Goal: Transaction & Acquisition: Purchase product/service

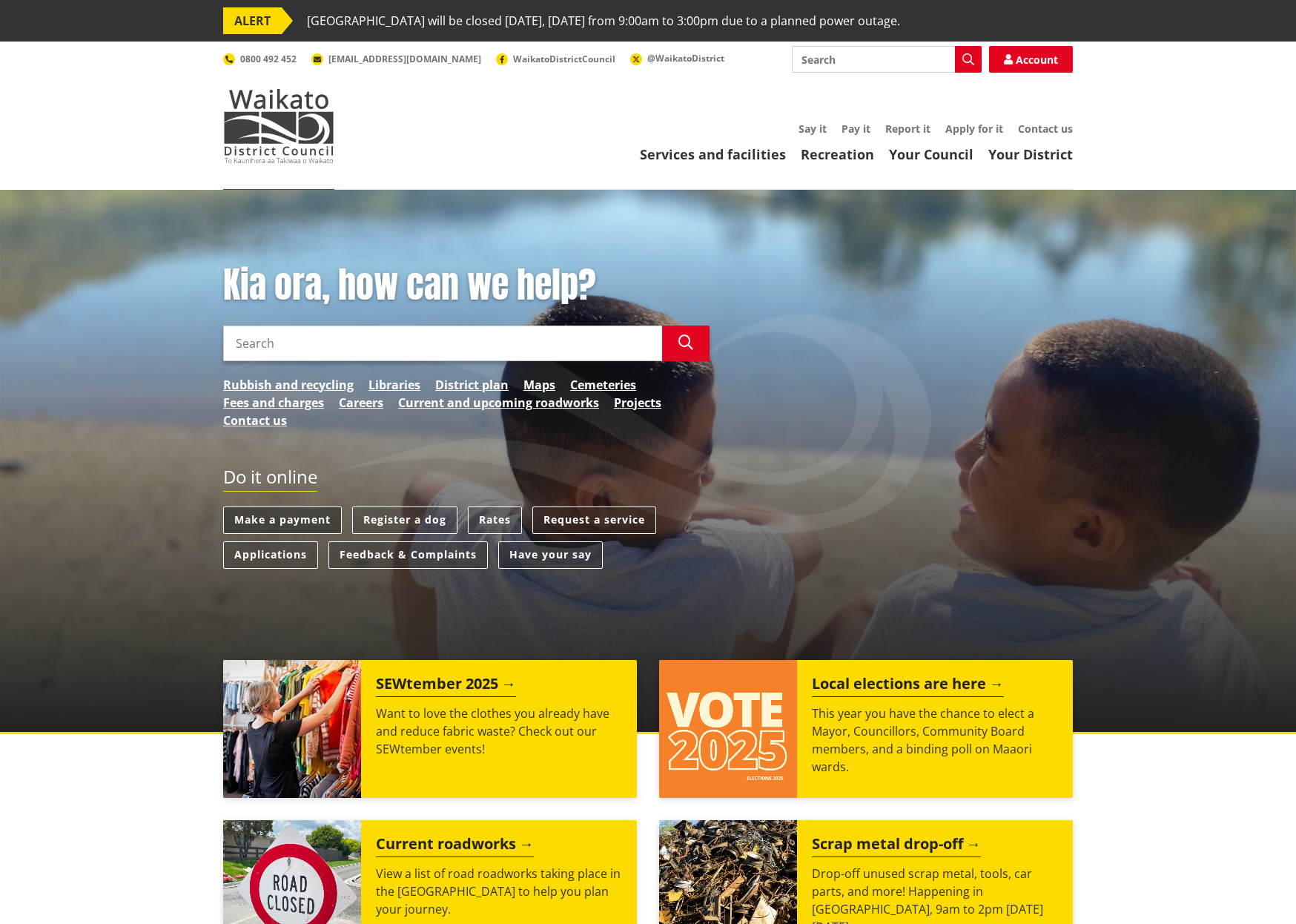
click at [315, 522] on link "Make a payment" at bounding box center [282, 519] width 118 height 27
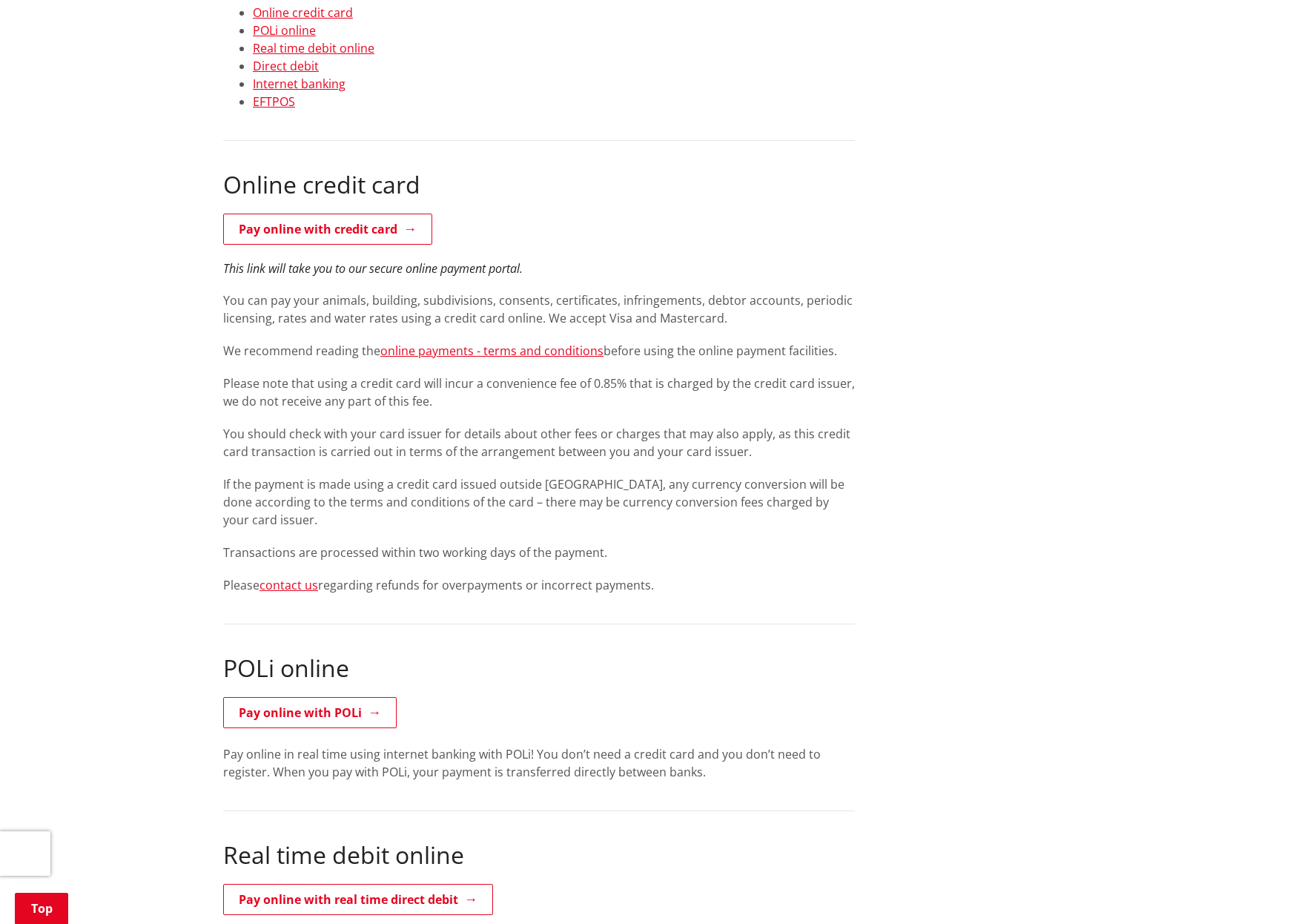
scroll to position [519, 0]
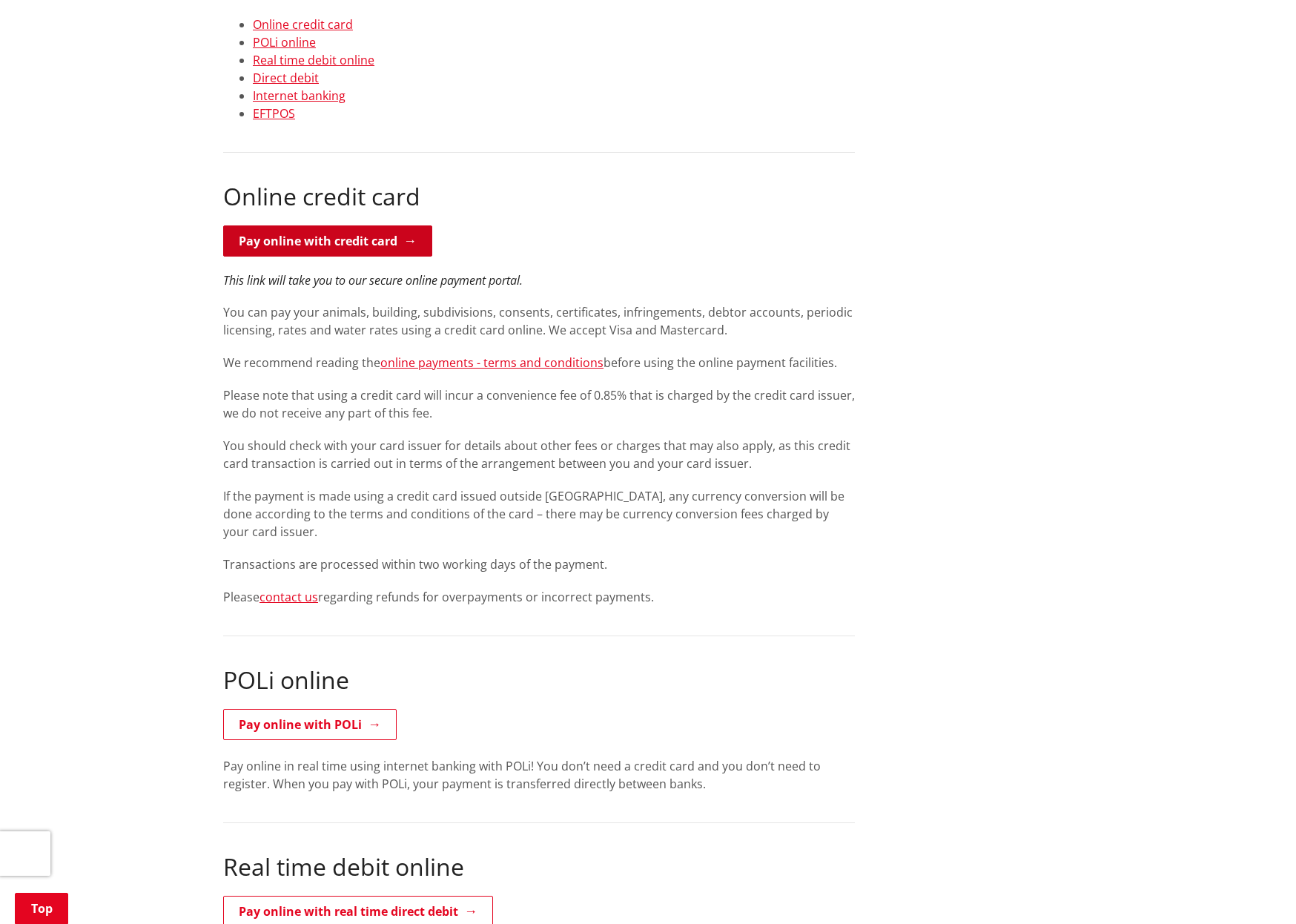
click at [390, 234] on link "Pay online with credit card" at bounding box center [328, 241] width 209 height 32
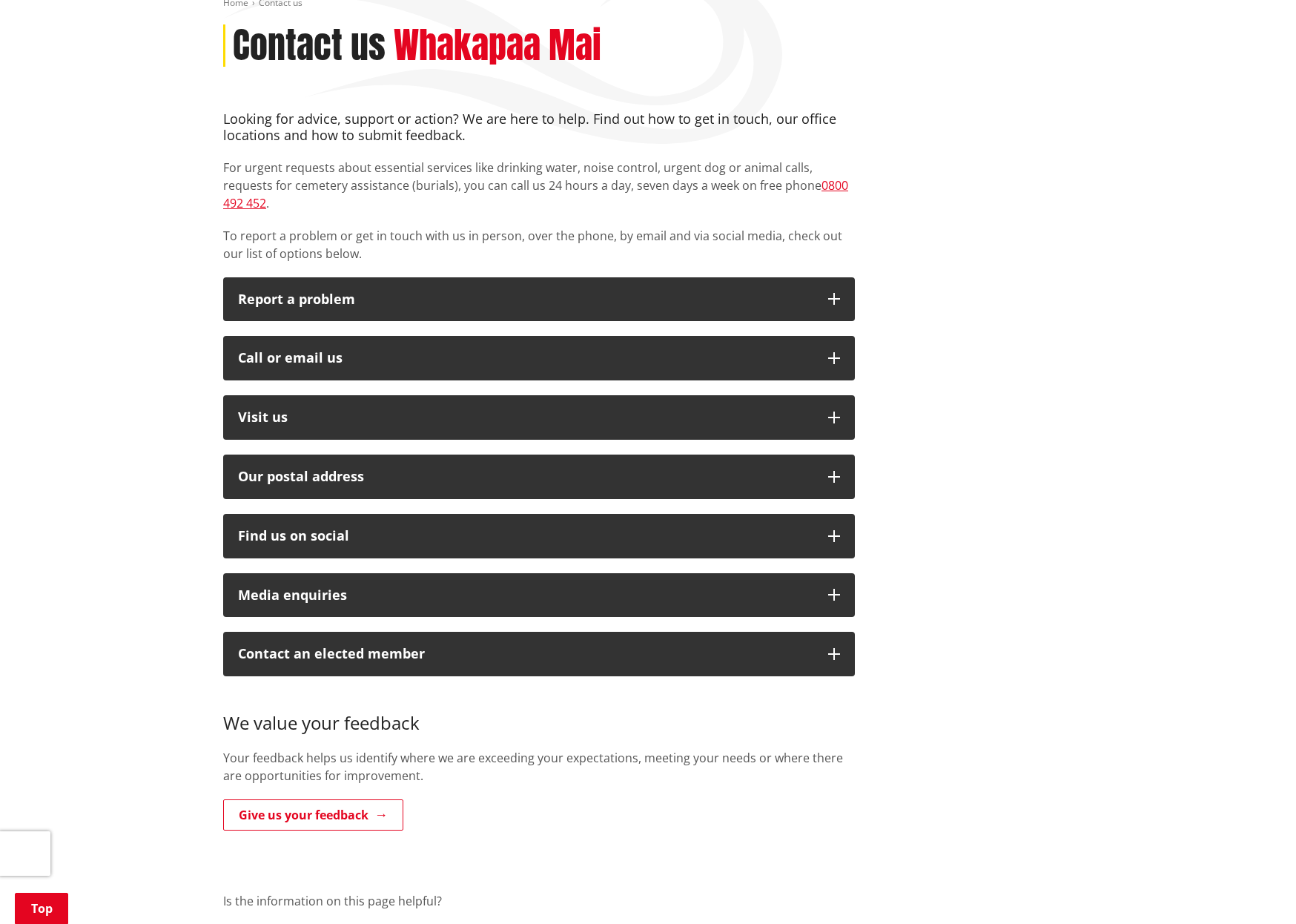
scroll to position [222, 0]
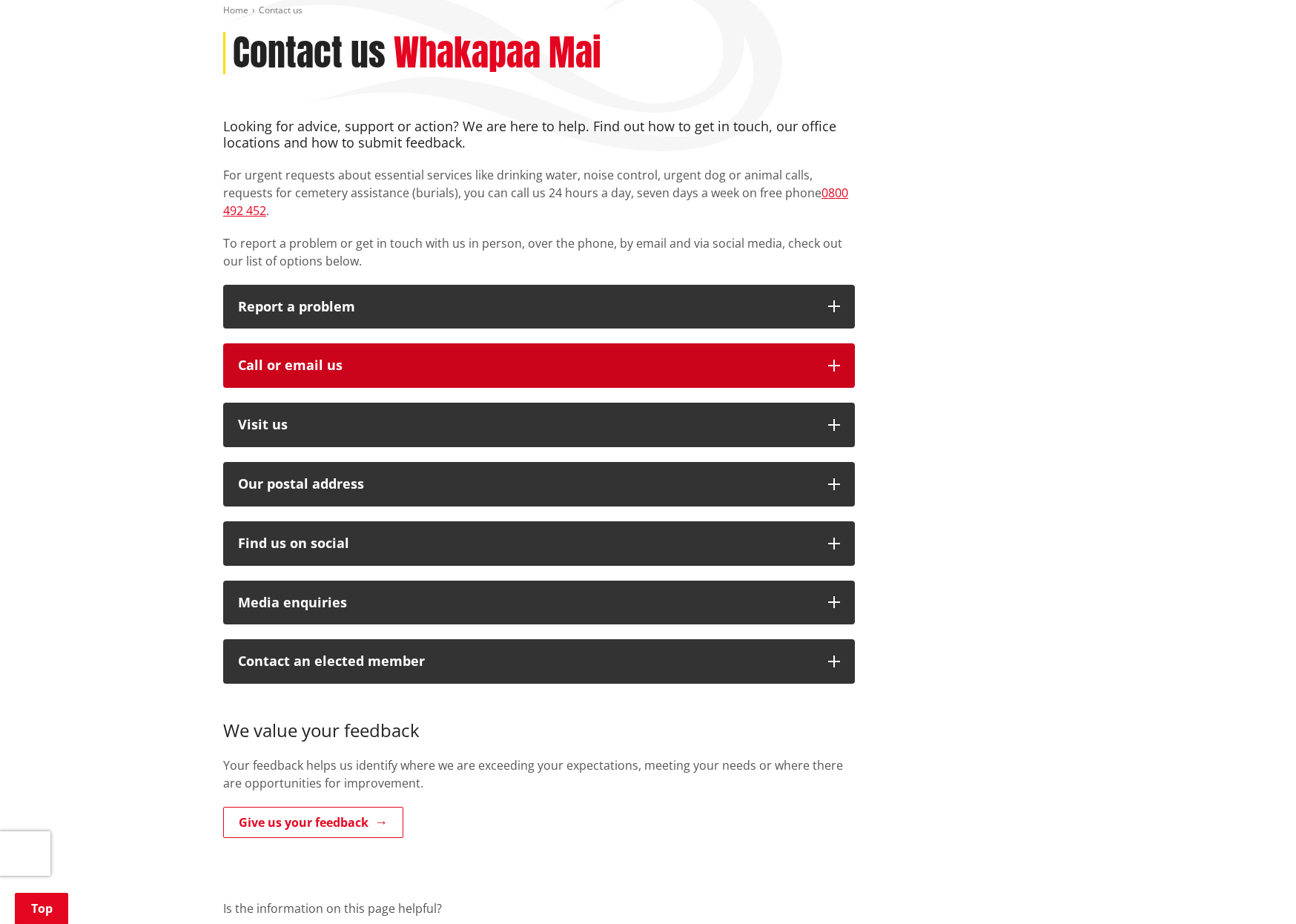
click at [837, 360] on icon "button" at bounding box center [835, 366] width 12 height 12
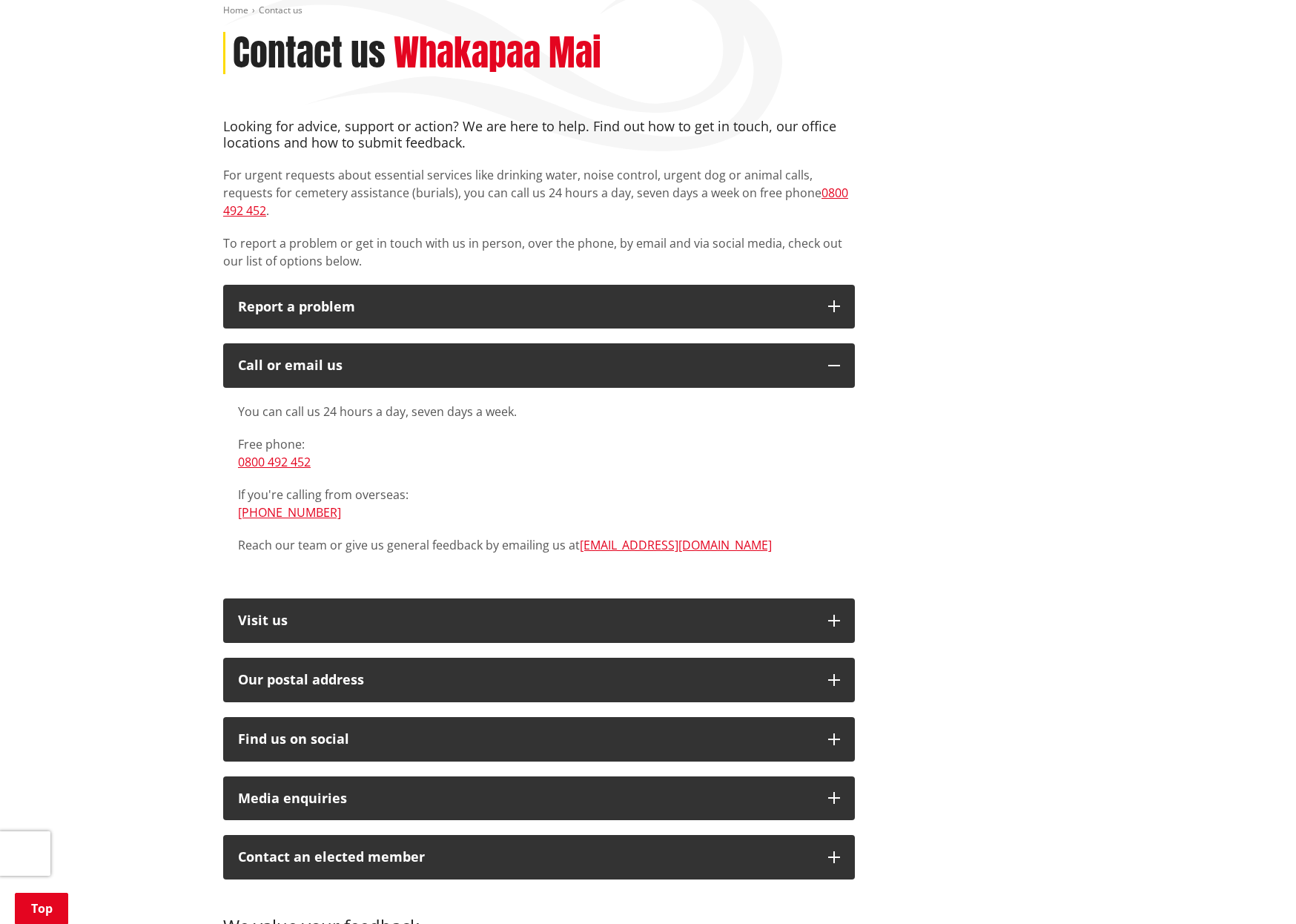
click at [1211, 279] on div "Home Contact us Contact us Whakapaa Mai Looking for advice, support or action? …" at bounding box center [648, 627] width 1296 height 1319
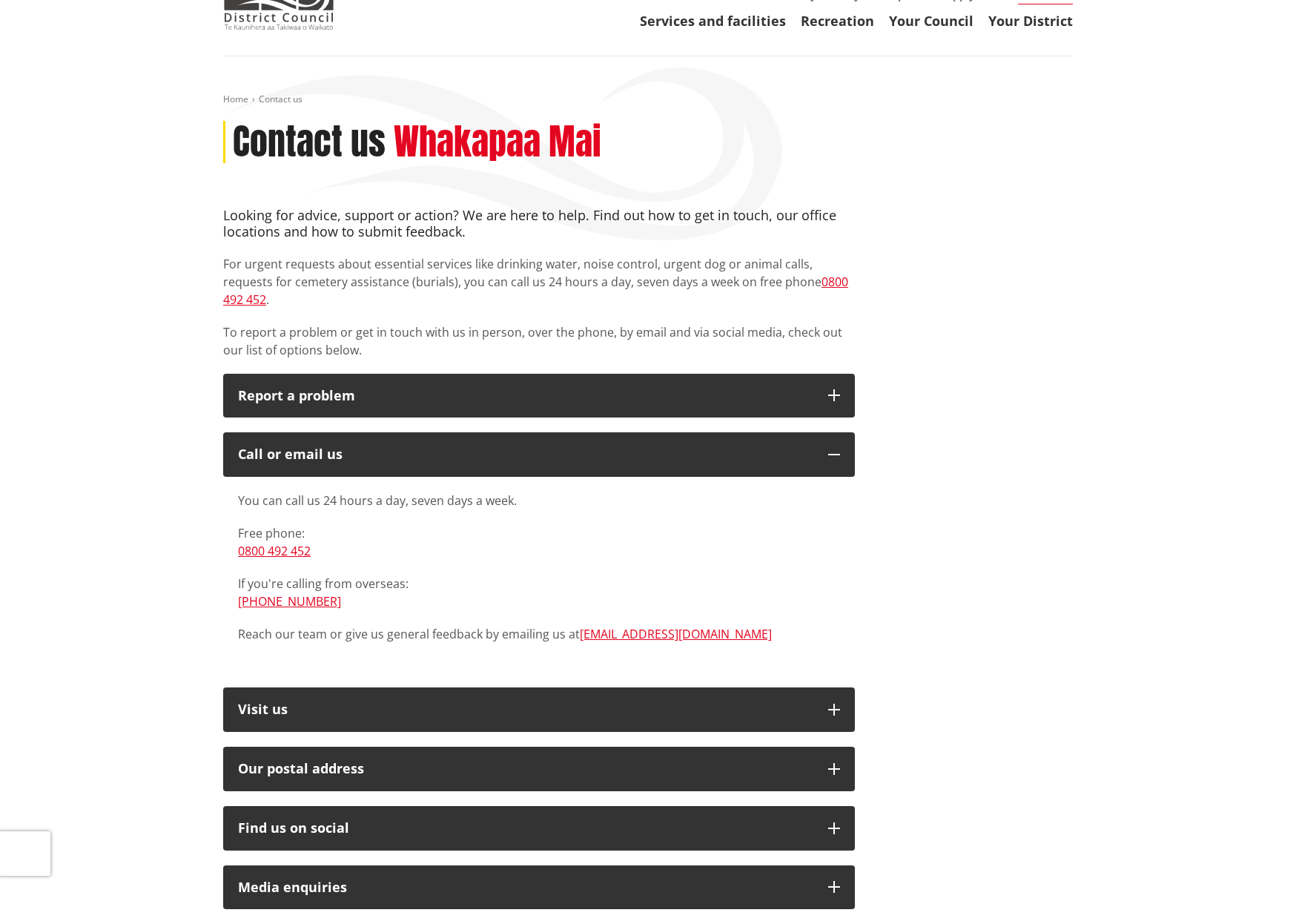
scroll to position [0, 0]
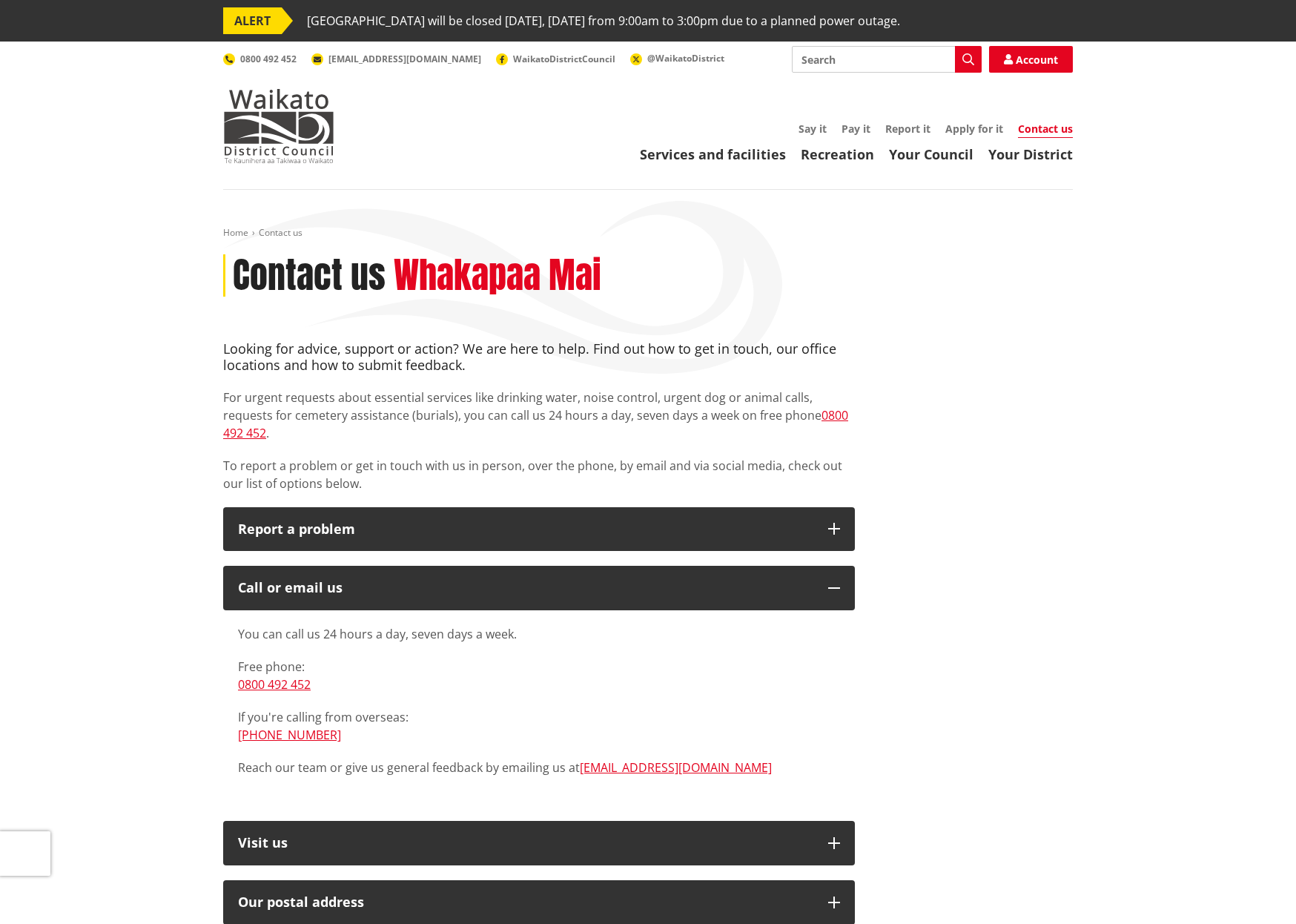
click at [1090, 463] on div "Home Contact us Contact us Whakapaa Mai Looking for advice, support or action? …" at bounding box center [648, 850] width 1296 height 1319
click at [915, 617] on div "Looking for advice, support or action? We are here to help. Find out how to get…" at bounding box center [648, 806] width 872 height 931
click at [1119, 339] on div "Home Contact us Contact us Whakapaa Mai Looking for advice, support or action? …" at bounding box center [648, 850] width 1296 height 1319
click at [1019, 442] on div "Looking for advice, support or action? We are here to help. Find out how to get…" at bounding box center [648, 806] width 872 height 931
drag, startPoint x: 1163, startPoint y: 451, endPoint x: 1141, endPoint y: 508, distance: 61.1
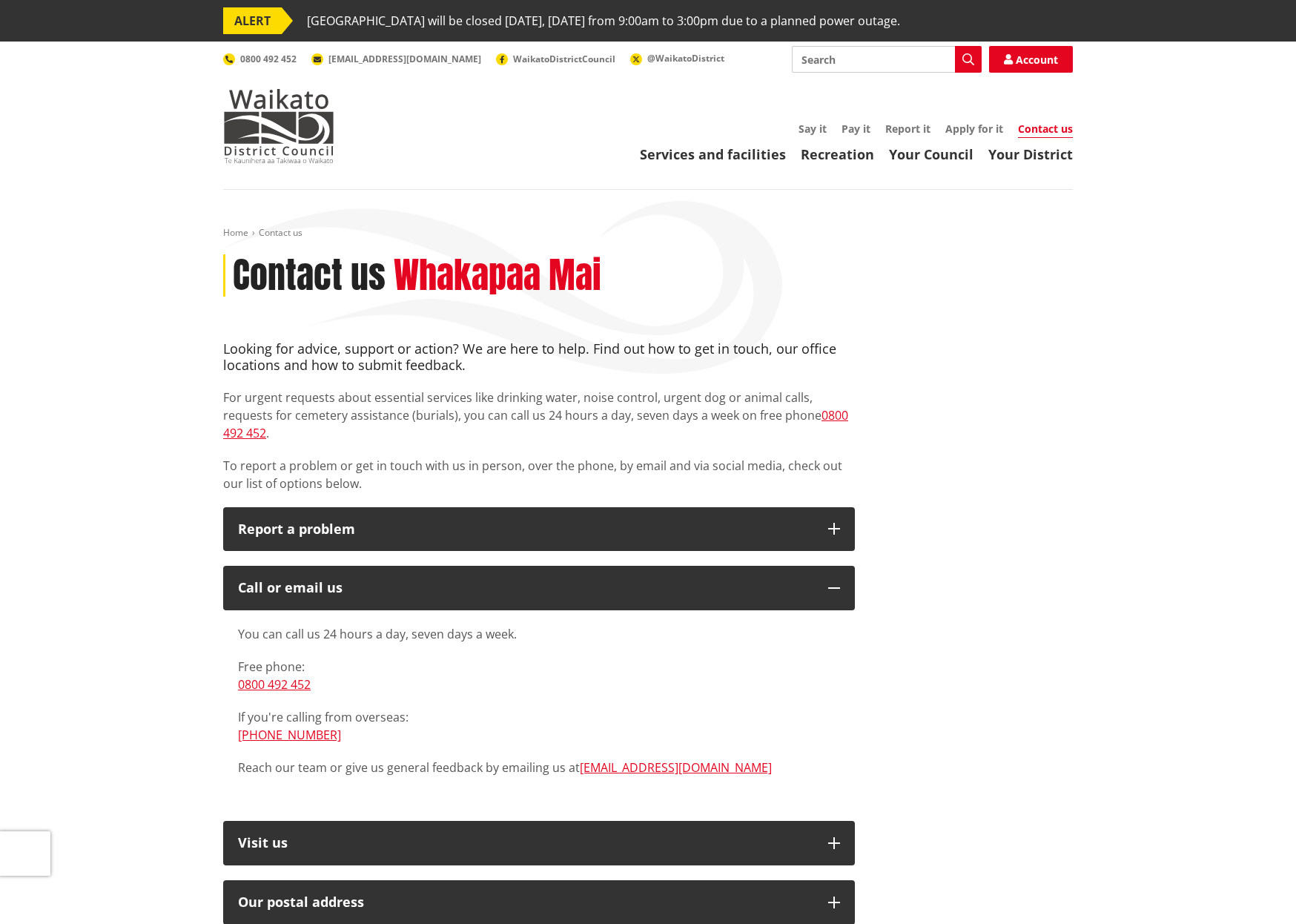
click at [1163, 451] on div "Home Contact us Contact us Whakapaa Mai Looking for advice, support or action? …" at bounding box center [648, 850] width 1296 height 1319
